Goal: Contribute content

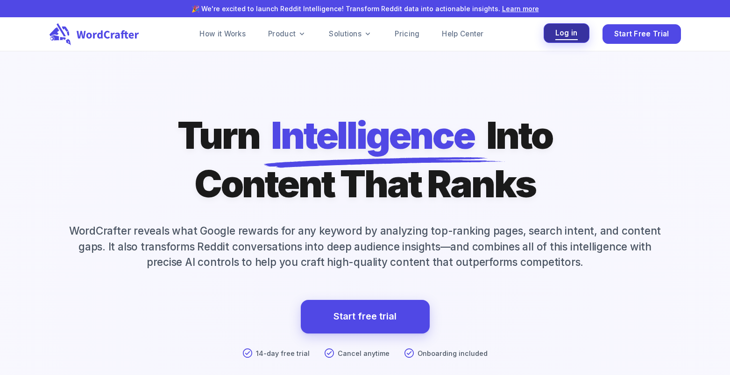
click at [577, 32] on span "Log in" at bounding box center [566, 33] width 22 height 13
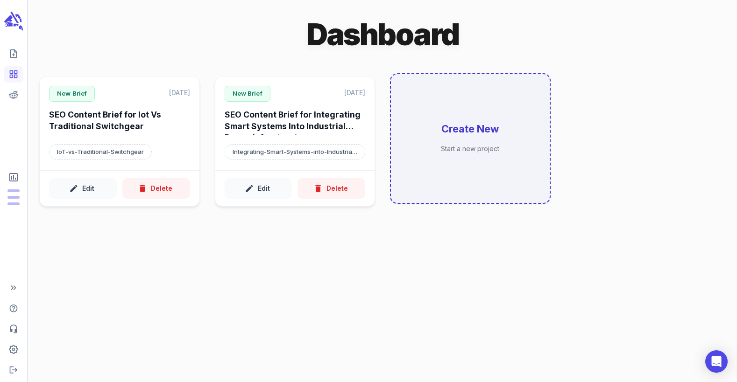
click at [470, 133] on h6 "Create New" at bounding box center [469, 129] width 57 height 14
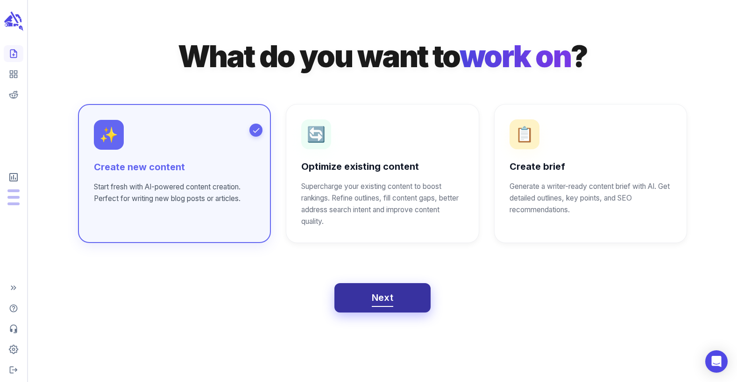
click at [406, 301] on button "Next" at bounding box center [382, 298] width 97 height 30
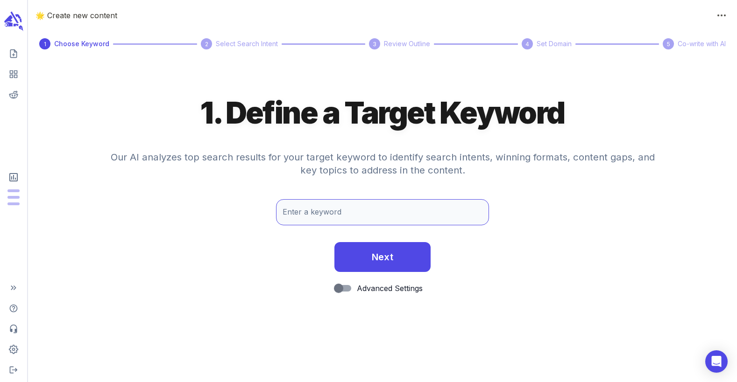
click at [364, 214] on input "Enter a keyword" at bounding box center [382, 212] width 212 height 26
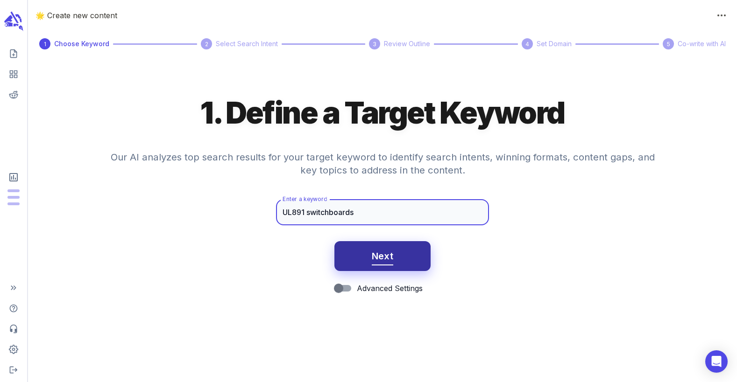
type input "UL891 switchboards"
click at [381, 248] on button "Next" at bounding box center [382, 256] width 97 height 30
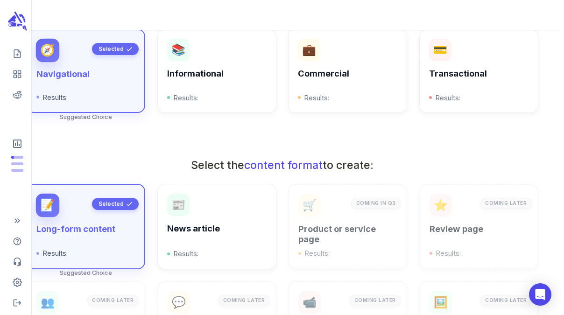
scroll to position [408, 0]
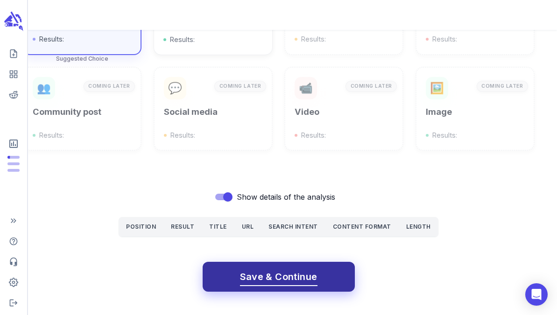
click at [301, 277] on span "Save & Continue" at bounding box center [279, 277] width 78 height 16
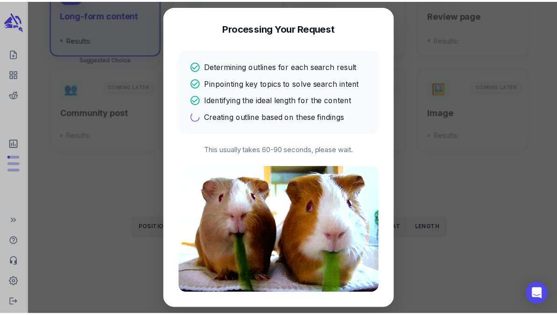
scroll to position [0, 0]
